Goal: Task Accomplishment & Management: Complete application form

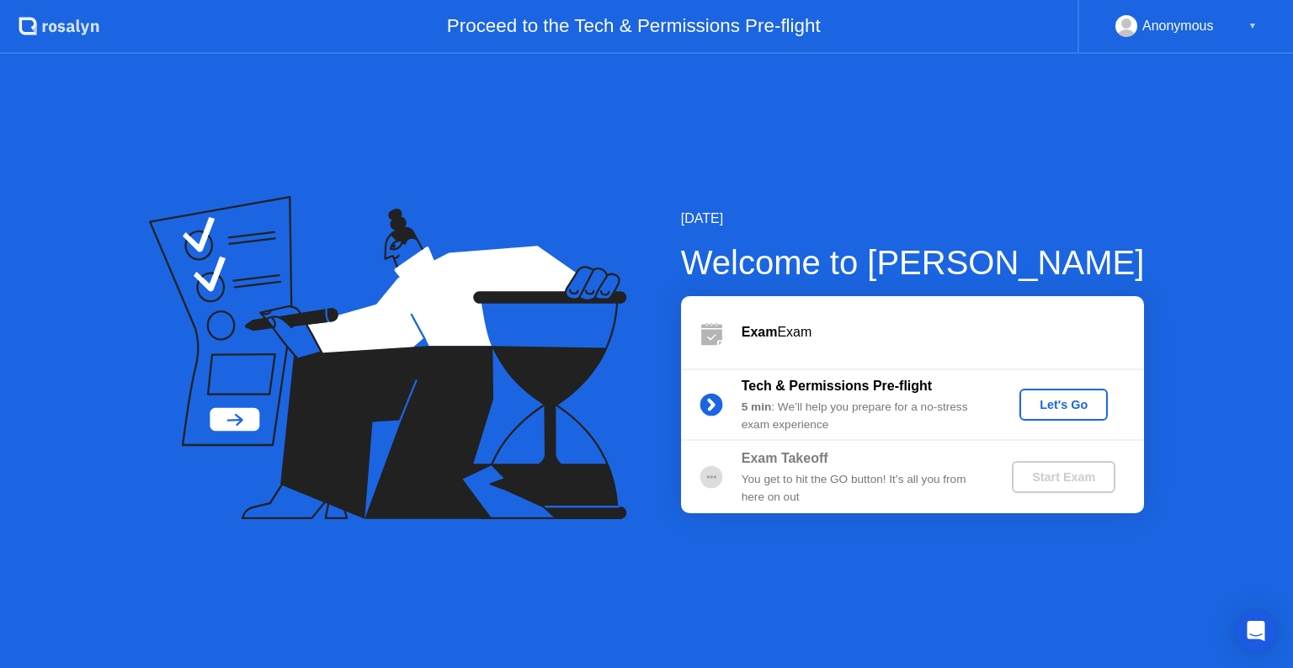
click at [1037, 483] on div "Start Exam" at bounding box center [1064, 477] width 90 height 13
click at [1051, 409] on div "Let's Go" at bounding box center [1063, 404] width 75 height 13
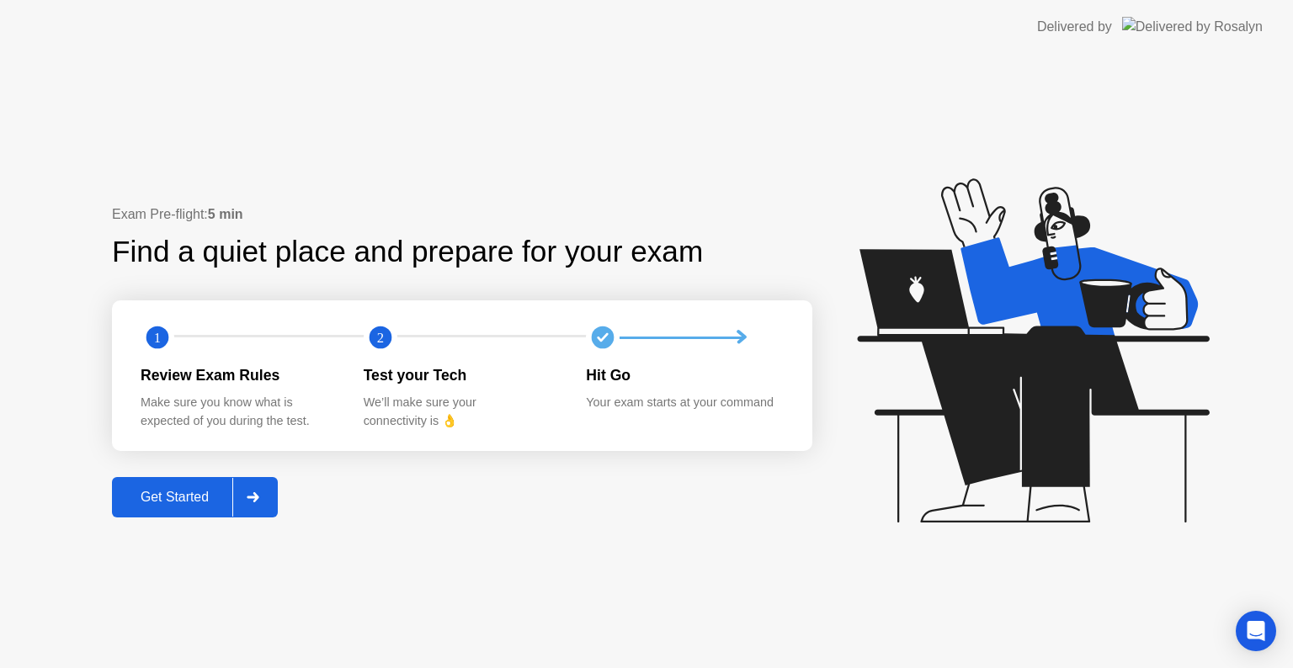
click at [202, 505] on div "Get Started" at bounding box center [174, 497] width 115 height 15
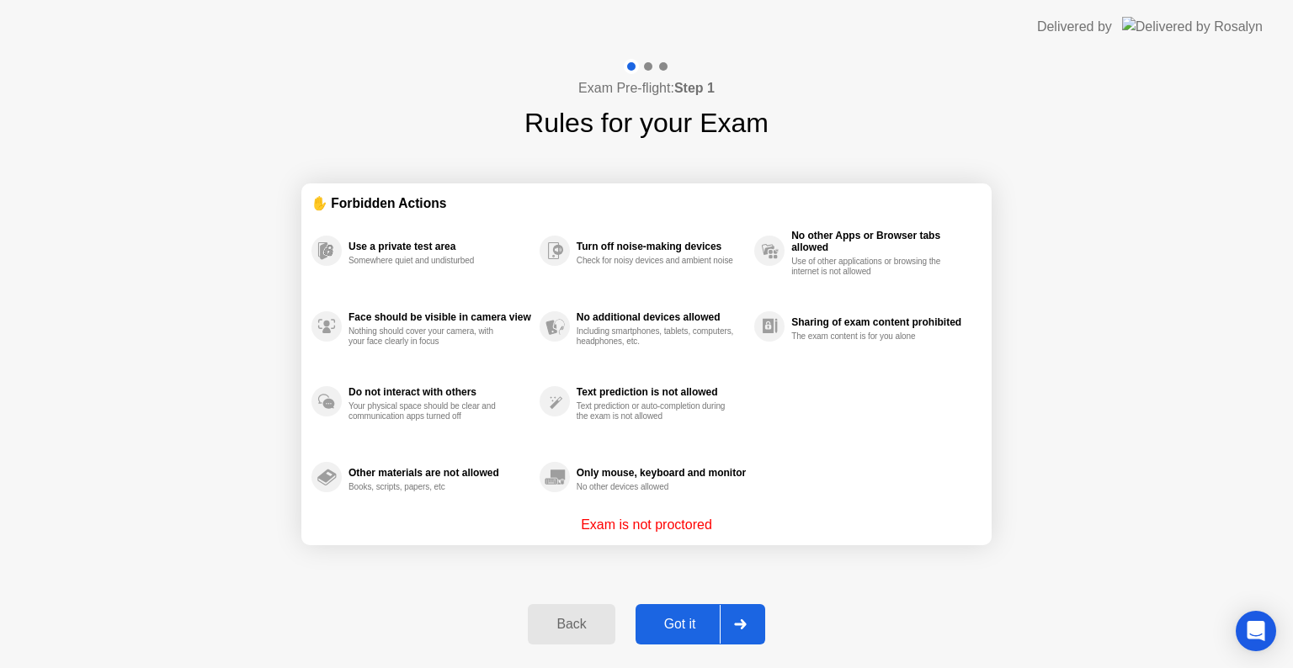
click at [697, 621] on div "Got it" at bounding box center [680, 624] width 79 height 15
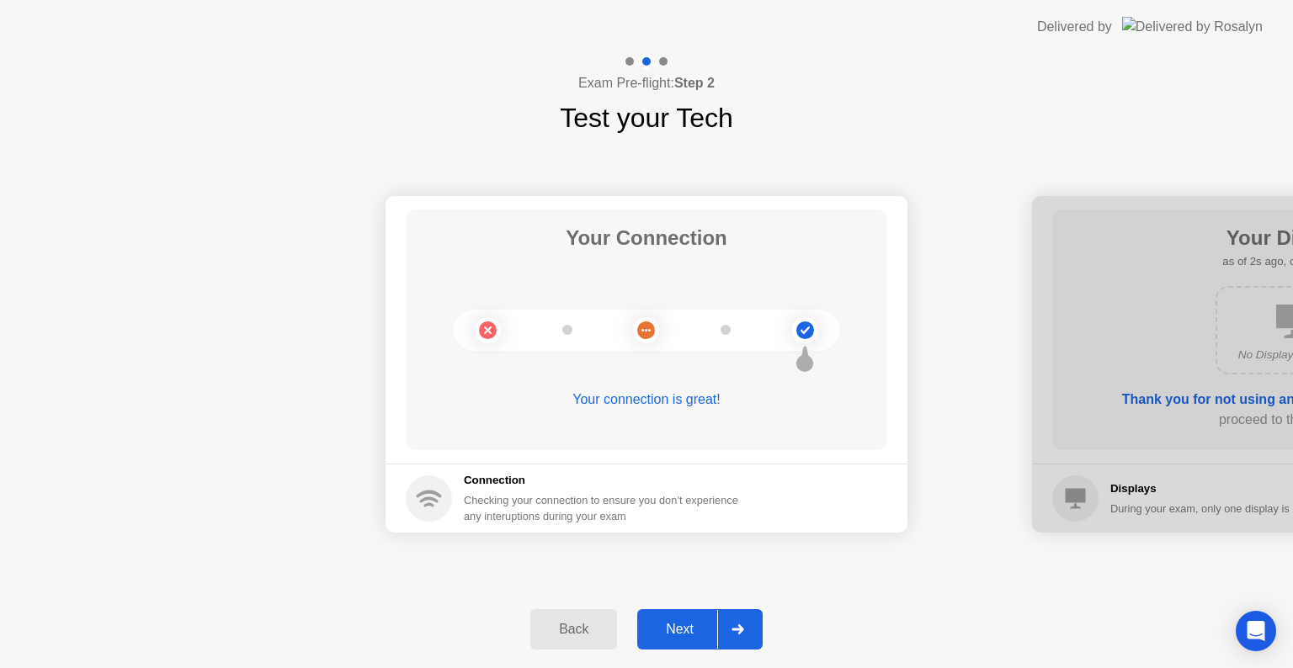
click at [703, 630] on div "Next" at bounding box center [679, 629] width 75 height 15
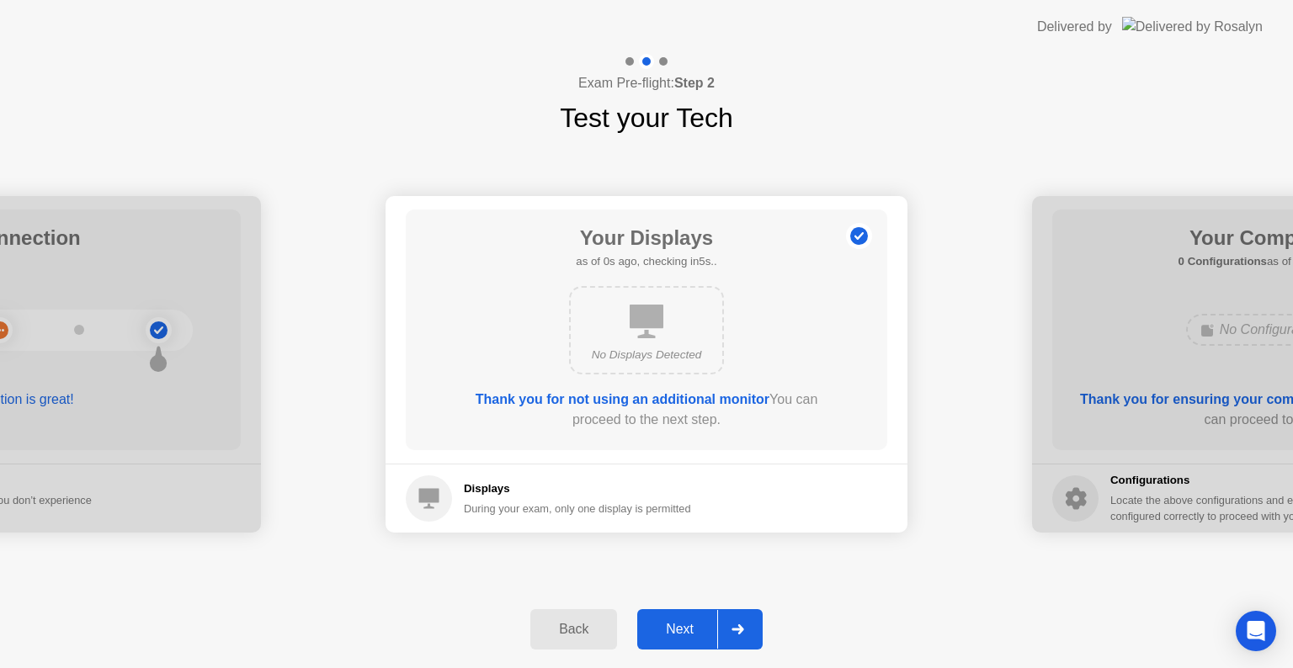
click at [697, 630] on div "Next" at bounding box center [679, 629] width 75 height 15
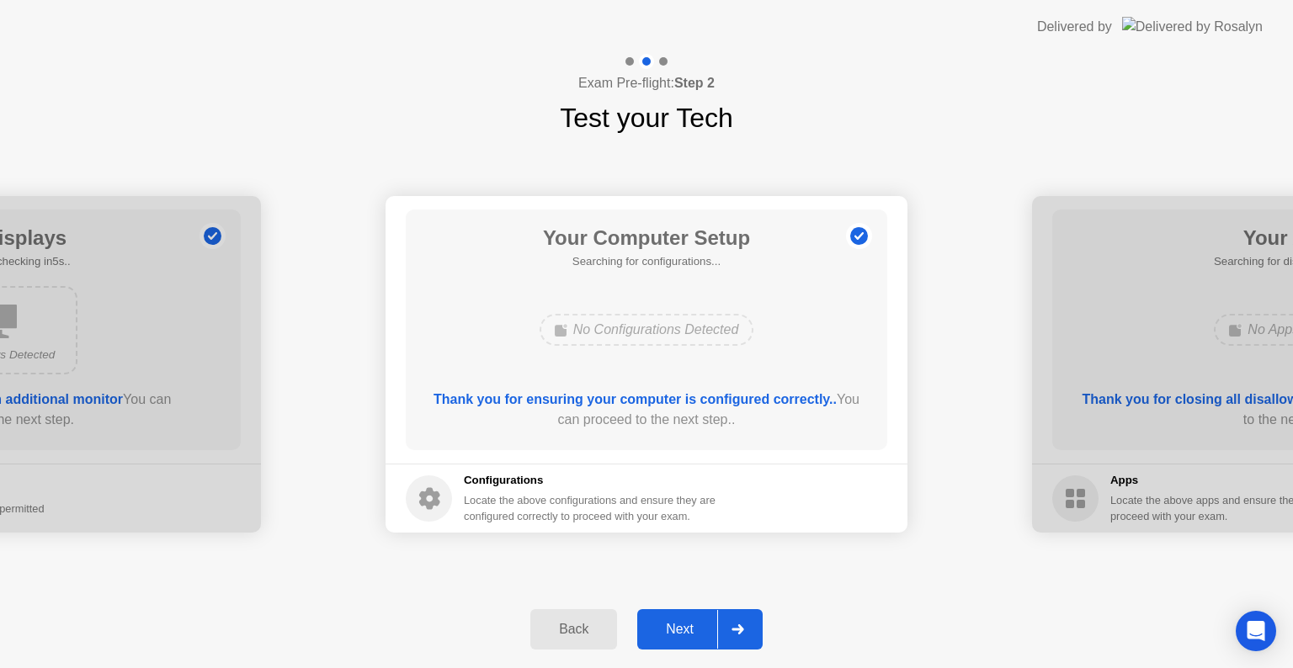
click at [697, 630] on div "Next" at bounding box center [679, 629] width 75 height 15
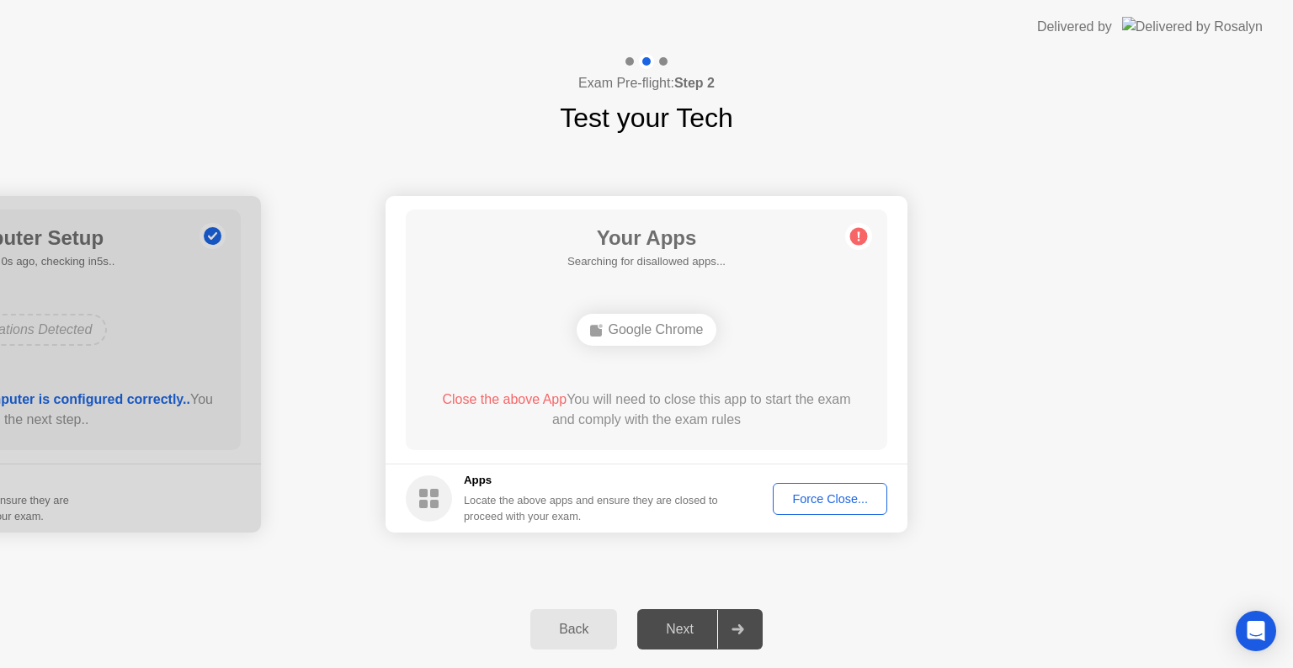
click at [680, 633] on div "Next" at bounding box center [679, 629] width 75 height 15
click at [751, 626] on div at bounding box center [737, 629] width 40 height 39
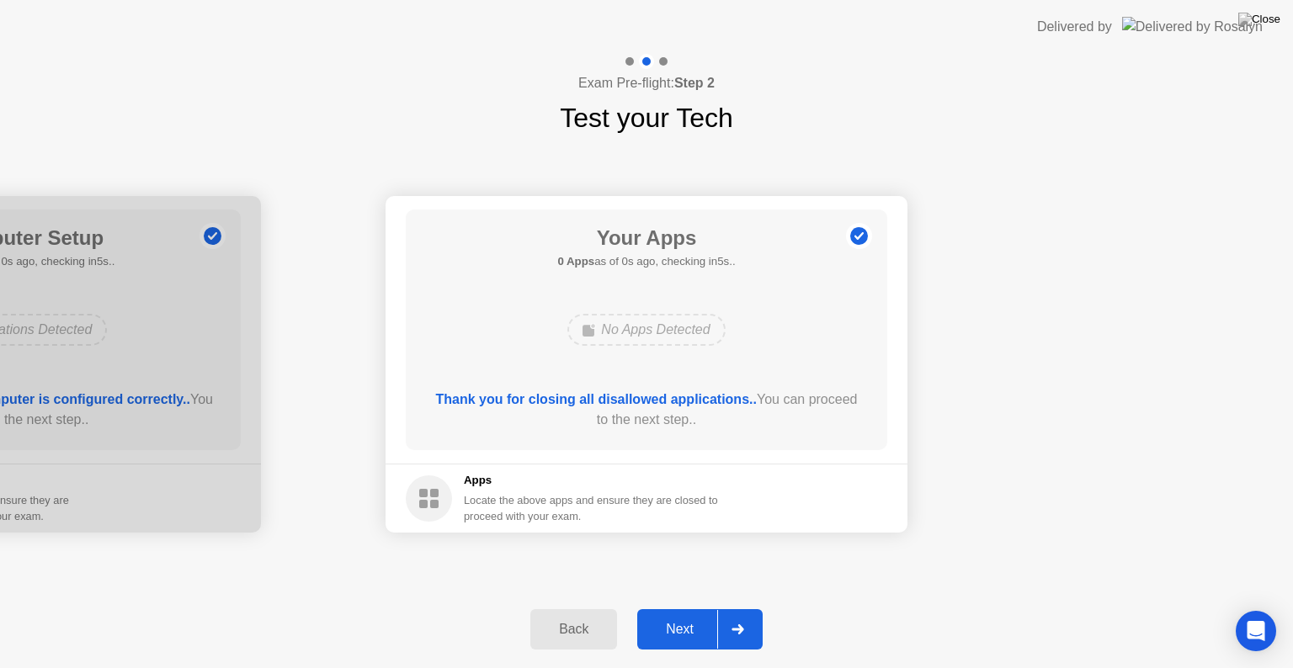
drag, startPoint x: 801, startPoint y: 504, endPoint x: 801, endPoint y: 524, distance: 19.4
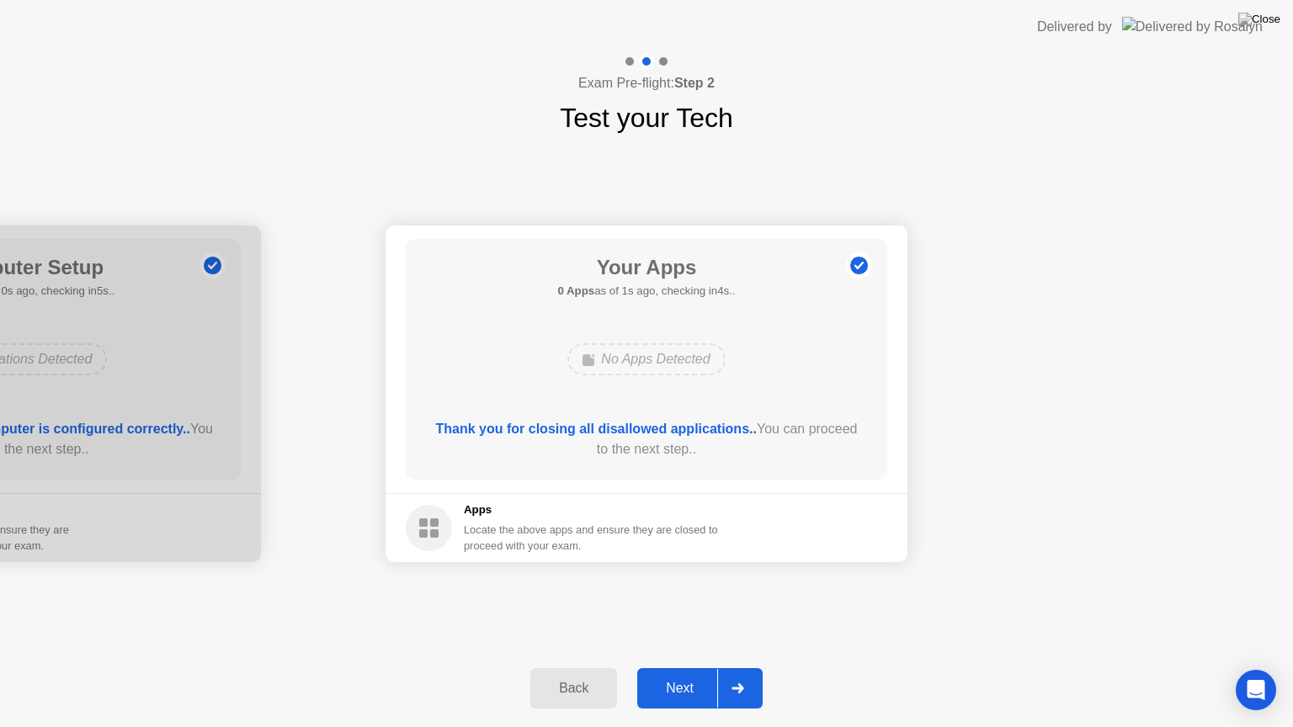
click at [670, 668] on div "Next" at bounding box center [679, 688] width 75 height 15
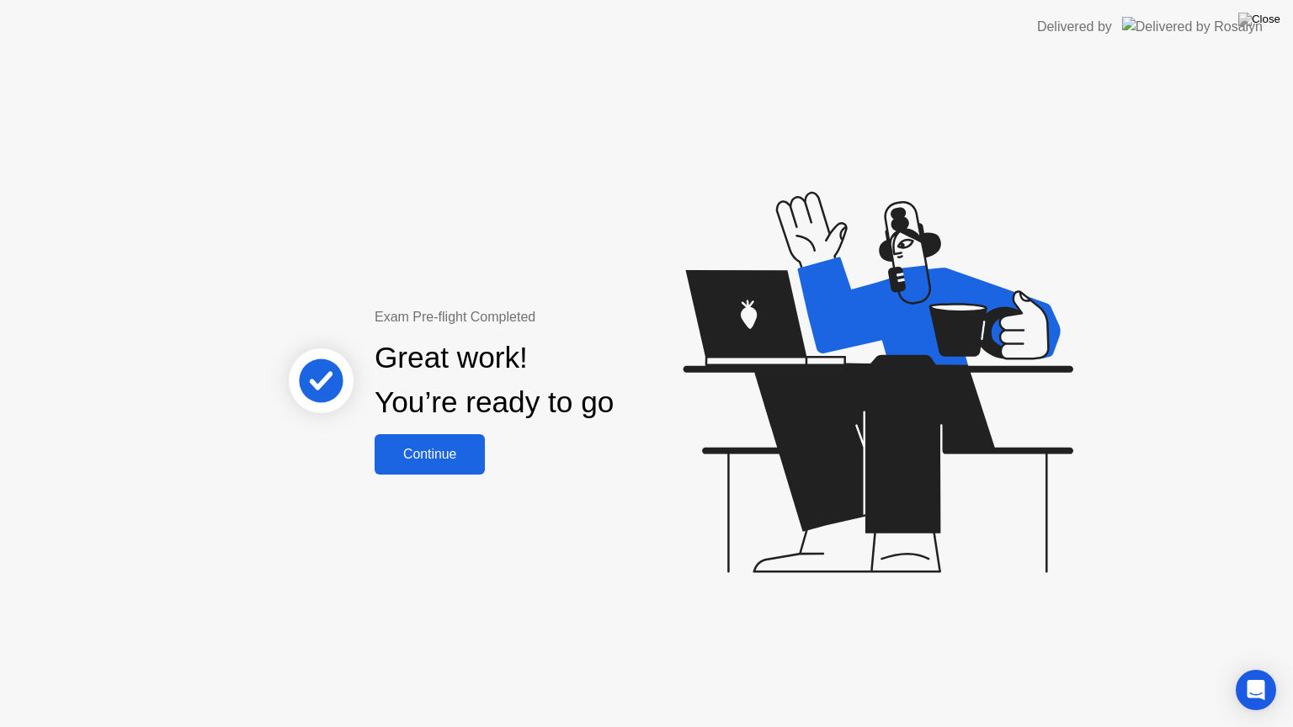
click at [451, 458] on div "Continue" at bounding box center [430, 454] width 100 height 15
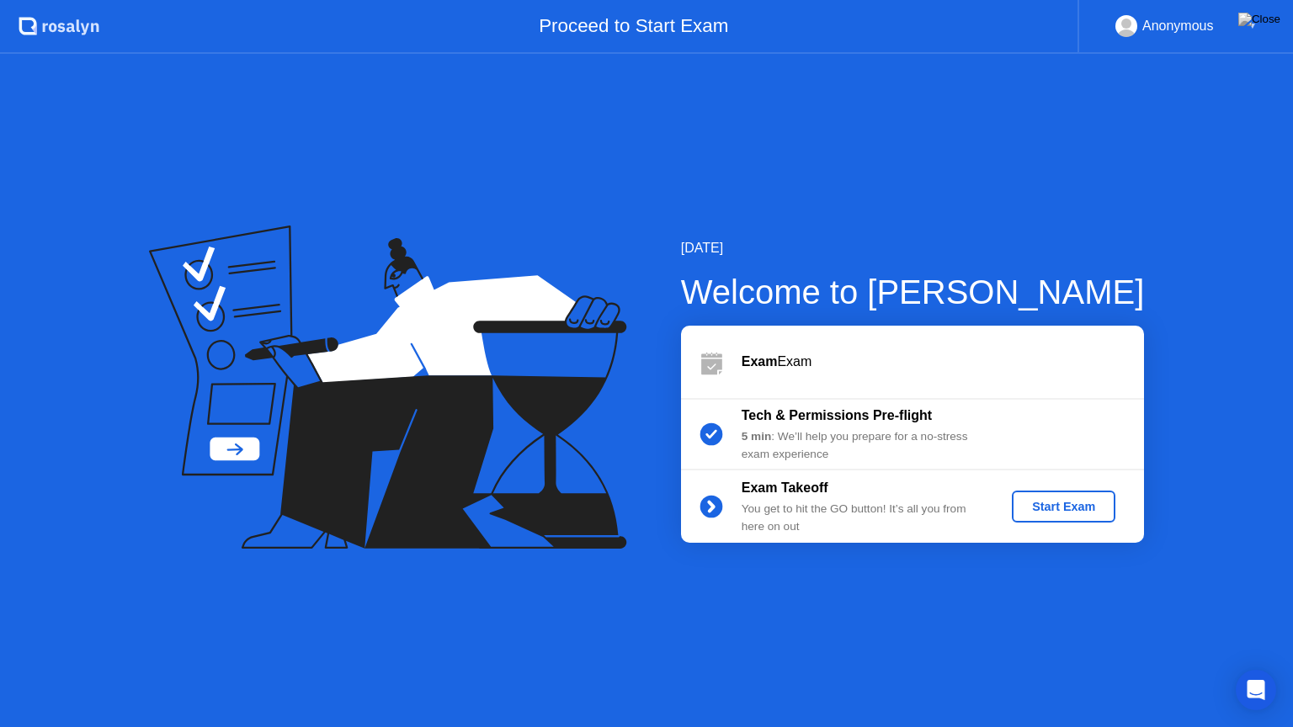
click at [1030, 509] on div "Start Exam" at bounding box center [1064, 506] width 90 height 13
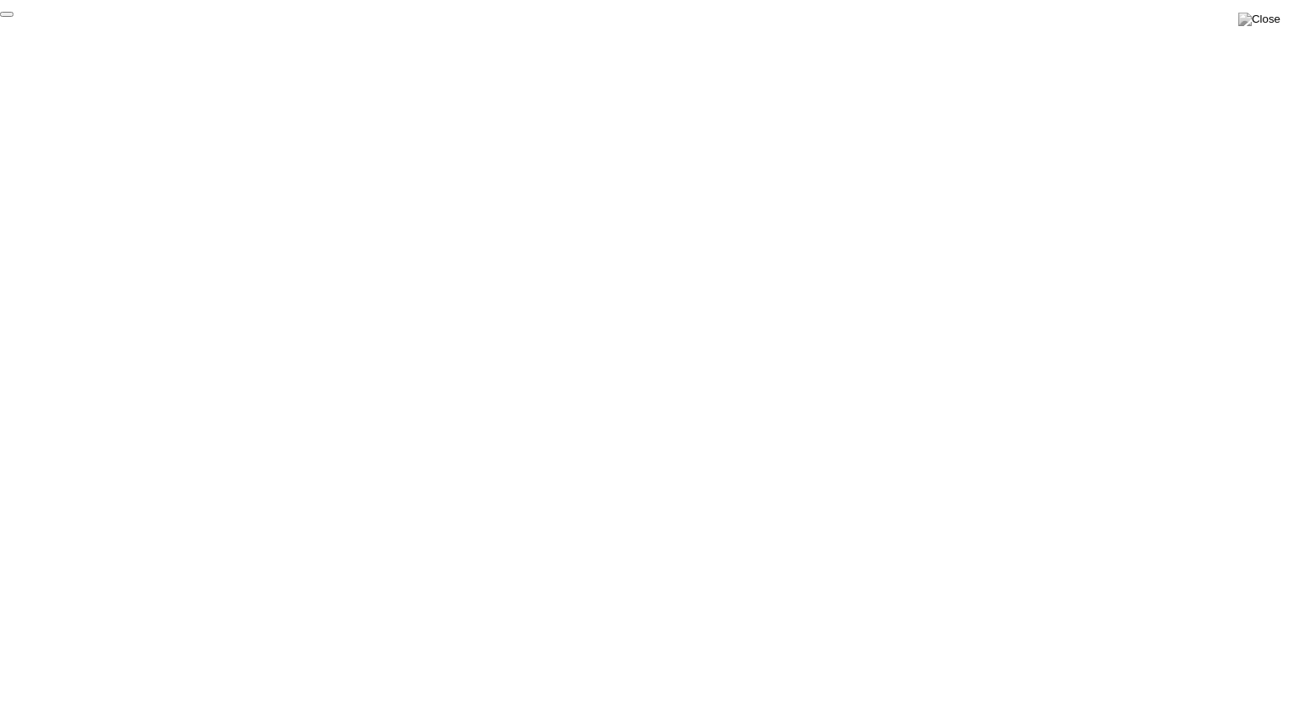
click div "End Proctoring Session"
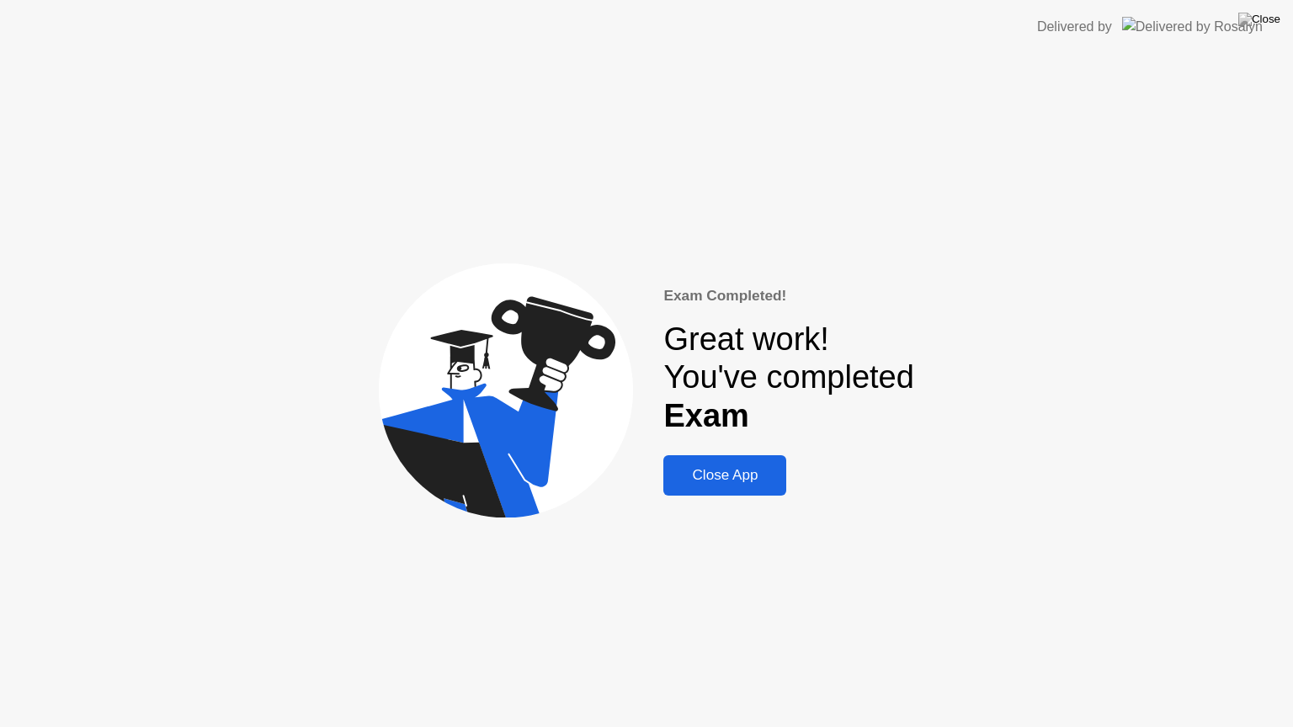
click at [723, 467] on div "Close App" at bounding box center [724, 475] width 113 height 17
